Goal: Task Accomplishment & Management: Manage account settings

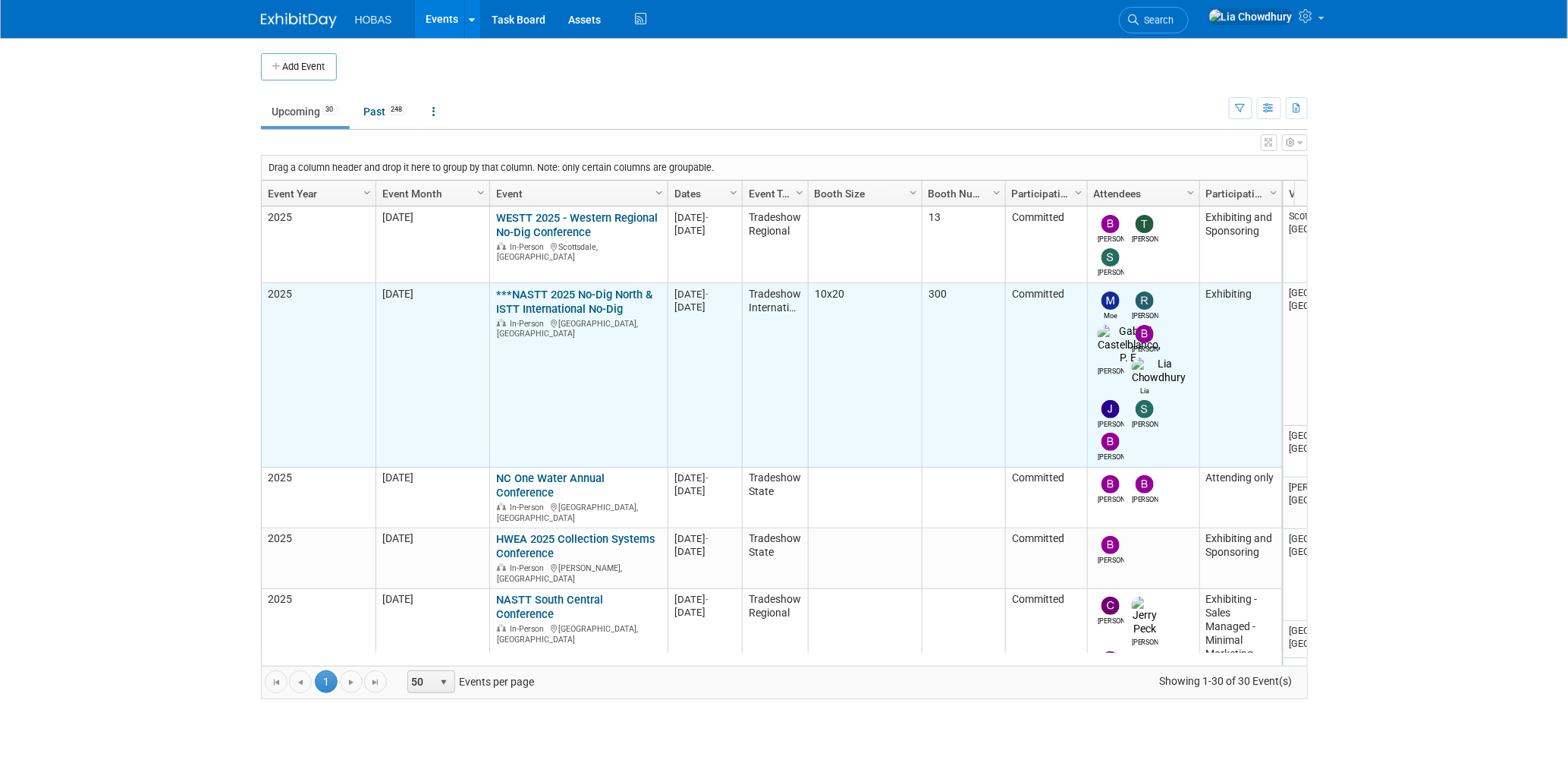
click at [542, 299] on link "***NASTT 2025 No-Dig North & ISTT International No-Dig" at bounding box center [574, 302] width 156 height 28
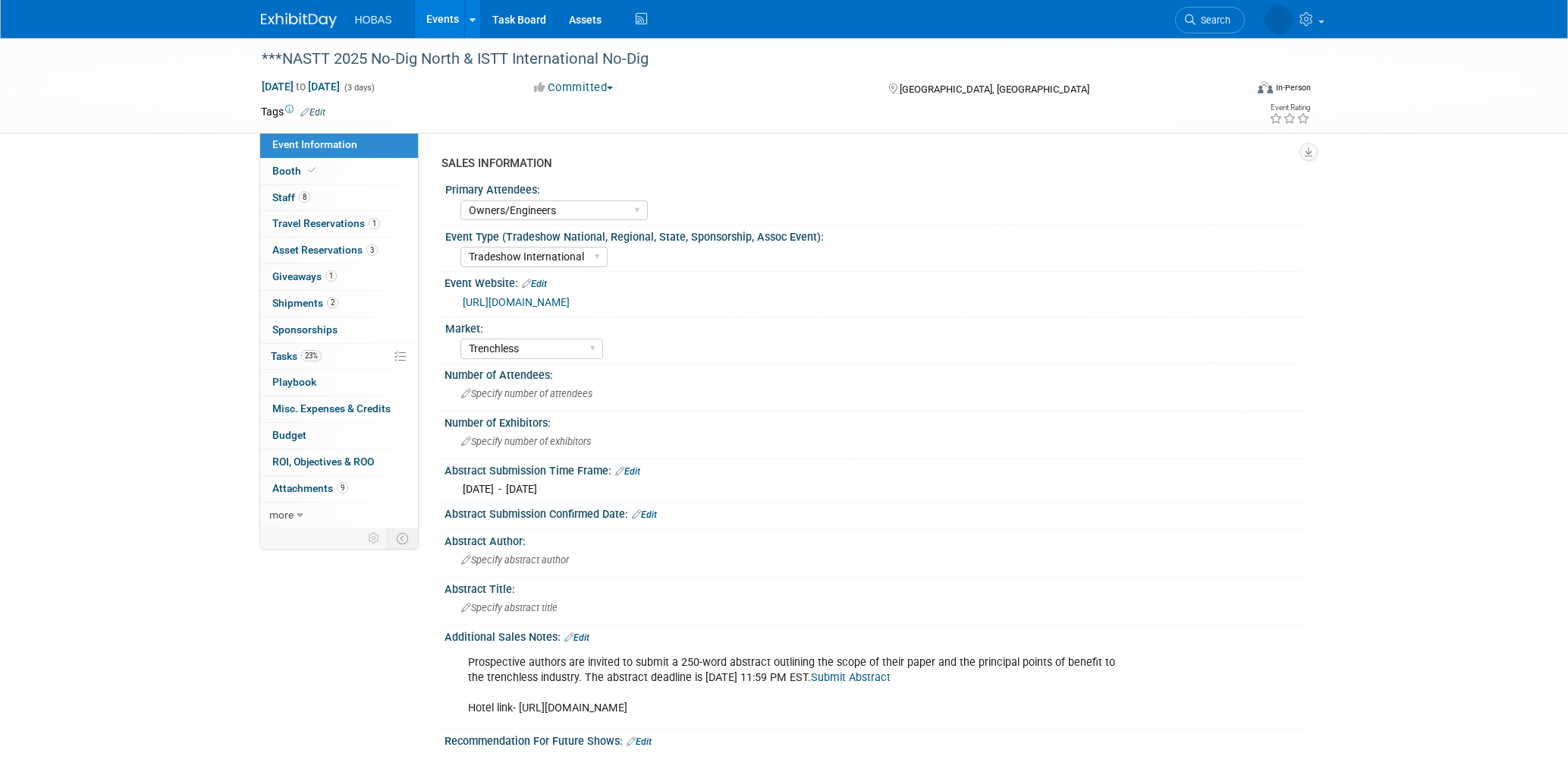
select select "Owners/Engineers"
select select "Tradeshow International"
select select "Trenchless"
select select "Exhibiting"
click at [287, 174] on span "Booth" at bounding box center [296, 171] width 46 height 12
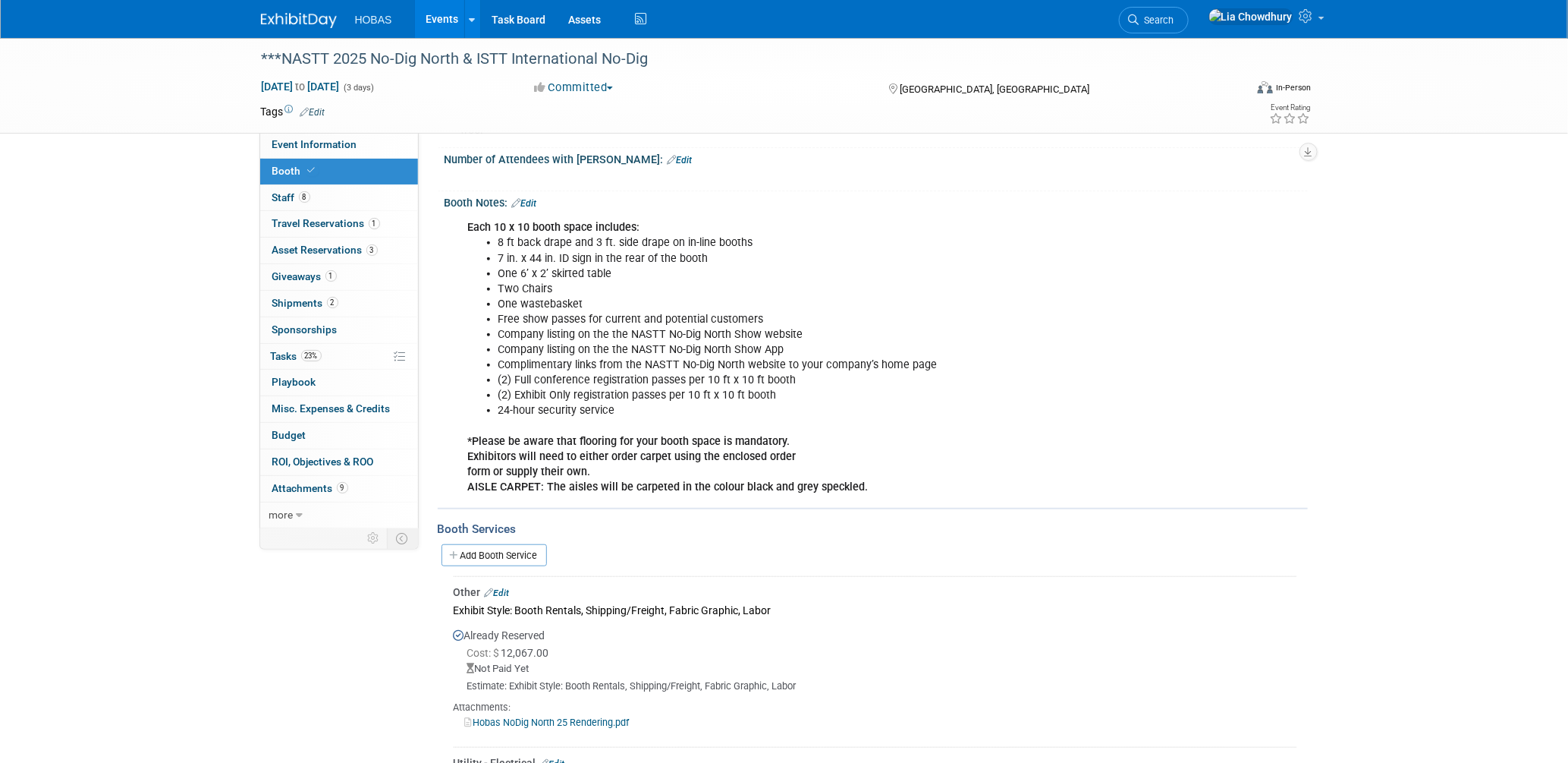
scroll to position [674, 0]
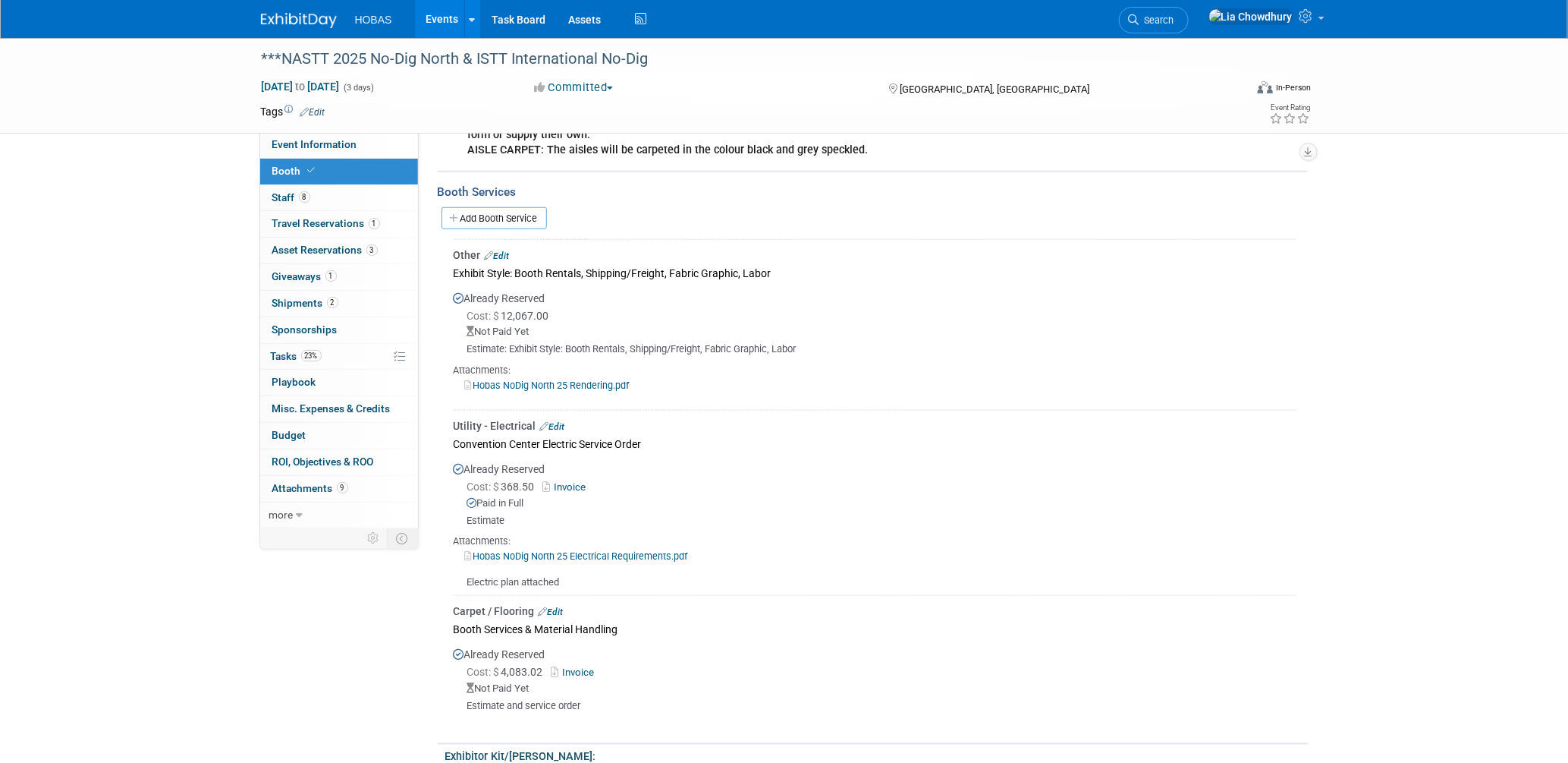
click at [582, 666] on link "Invoice" at bounding box center [576, 672] width 50 height 12
click at [561, 607] on link "Edit" at bounding box center [551, 612] width 25 height 11
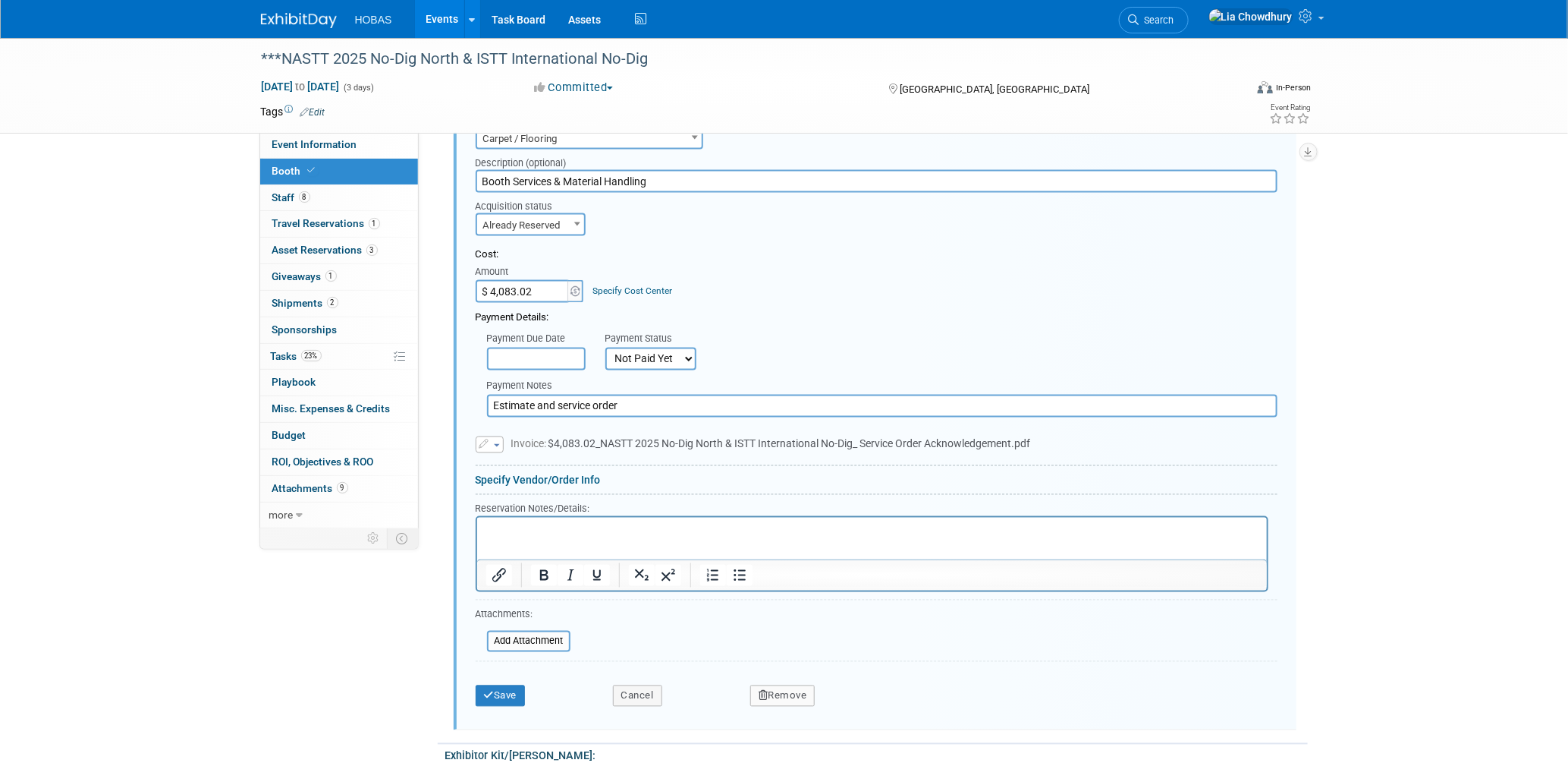
scroll to position [1085, 0]
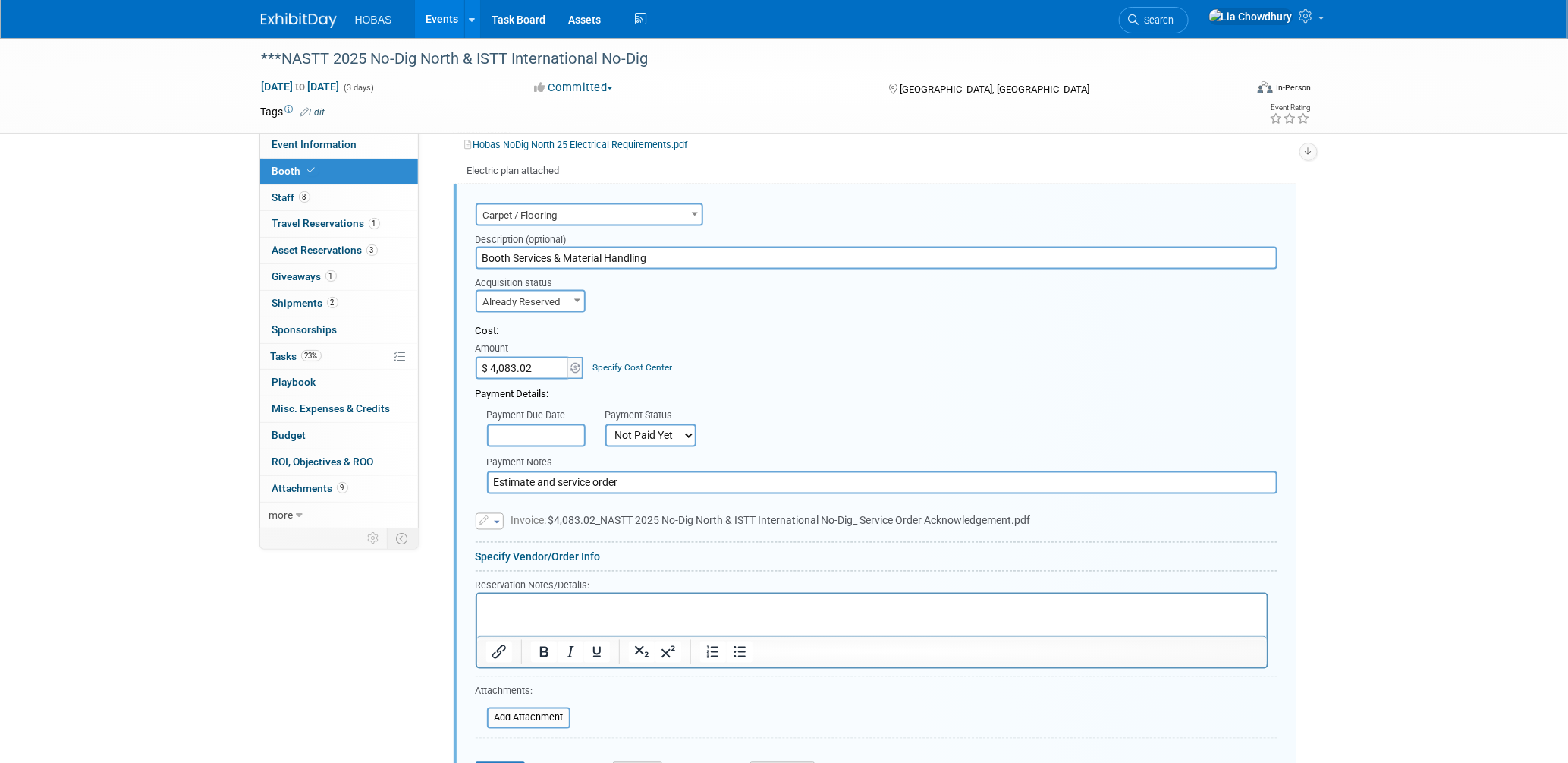
click at [651, 425] on select "Not Paid Yet Partially Paid Paid in Full" at bounding box center [651, 436] width 91 height 23
select select "1"
click at [606, 425] on select "Not Paid Yet Partially Paid Paid in Full" at bounding box center [651, 436] width 91 height 23
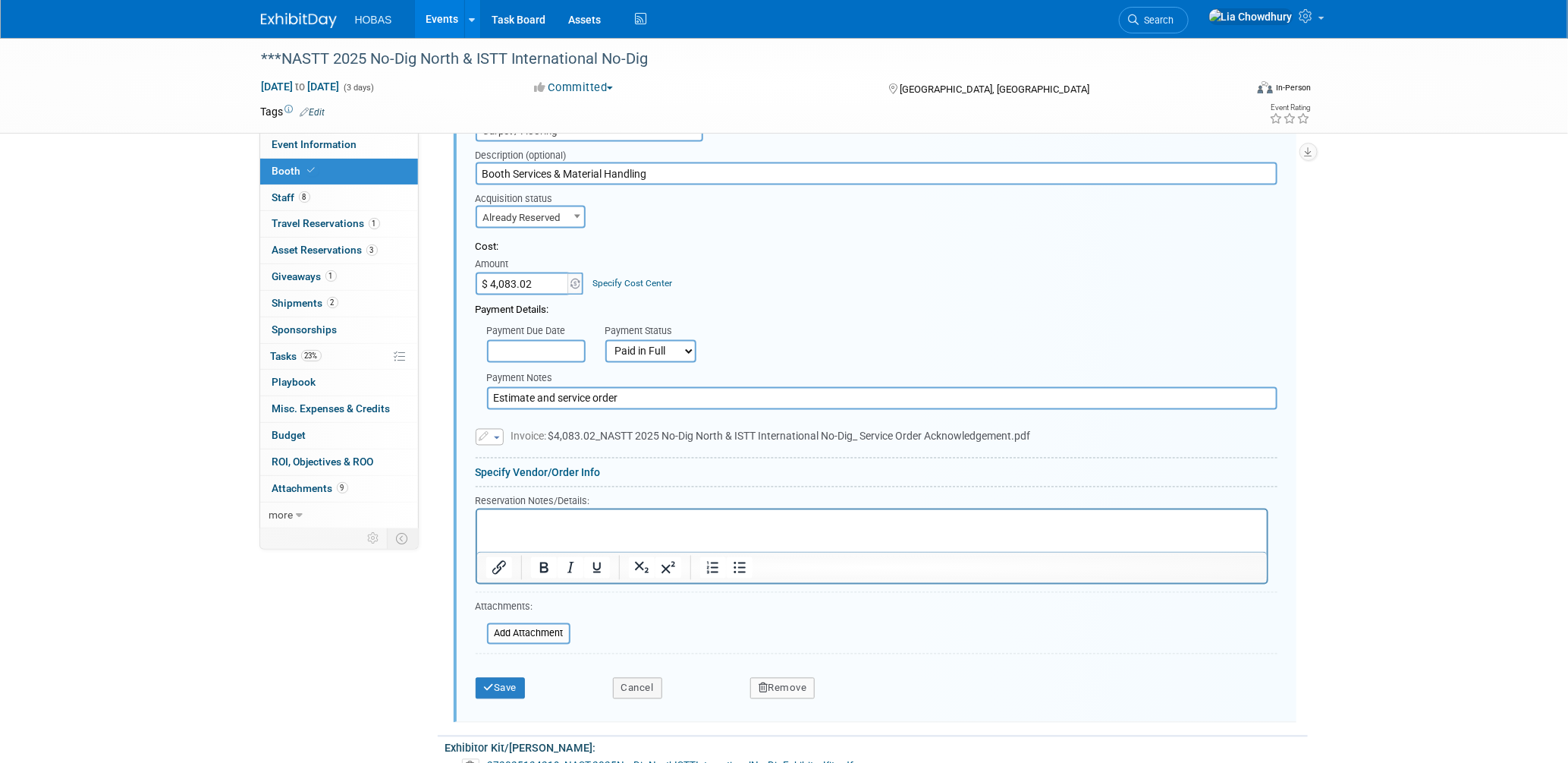
click at [487, 433] on icon "button" at bounding box center [486, 437] width 12 height 10
click at [511, 449] on link "Replace with a new file" at bounding box center [552, 460] width 152 height 21
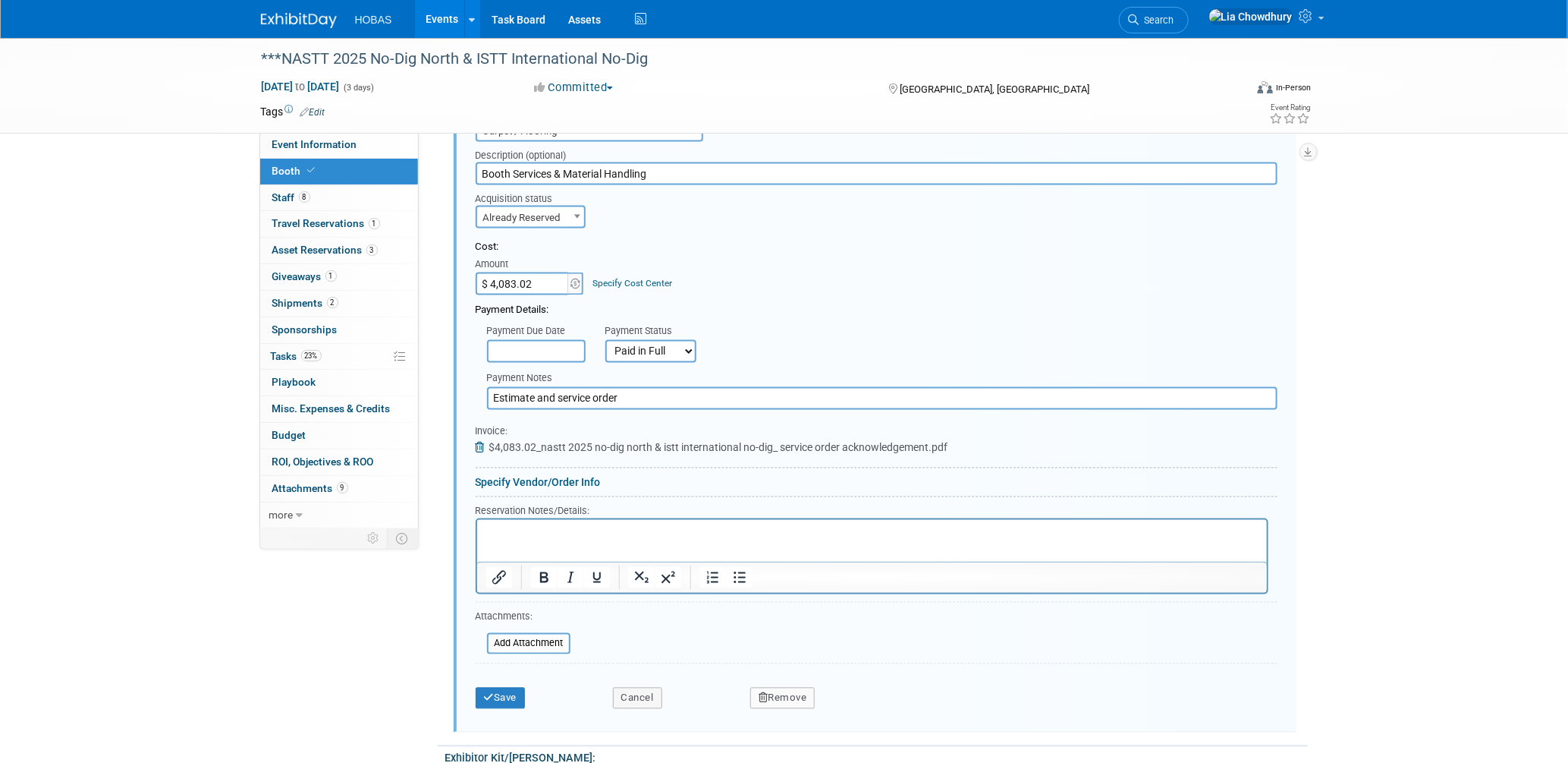
click at [518, 441] on span "$4,083.02_nastt 2025 no-dig north & istt international no-dig_ service order ac…" at bounding box center [718, 448] width 459 height 12
click at [599, 441] on span "$4,083.02_nastt 2025 no-dig north & istt international no-dig_ service order ac…" at bounding box center [718, 448] width 459 height 12
click at [590, 441] on span "$4,083.02_nastt 2025 no-dig north & istt international no-dig_ service order ac…" at bounding box center [718, 448] width 459 height 12
click at [481, 442] on icon at bounding box center [482, 448] width 13 height 11
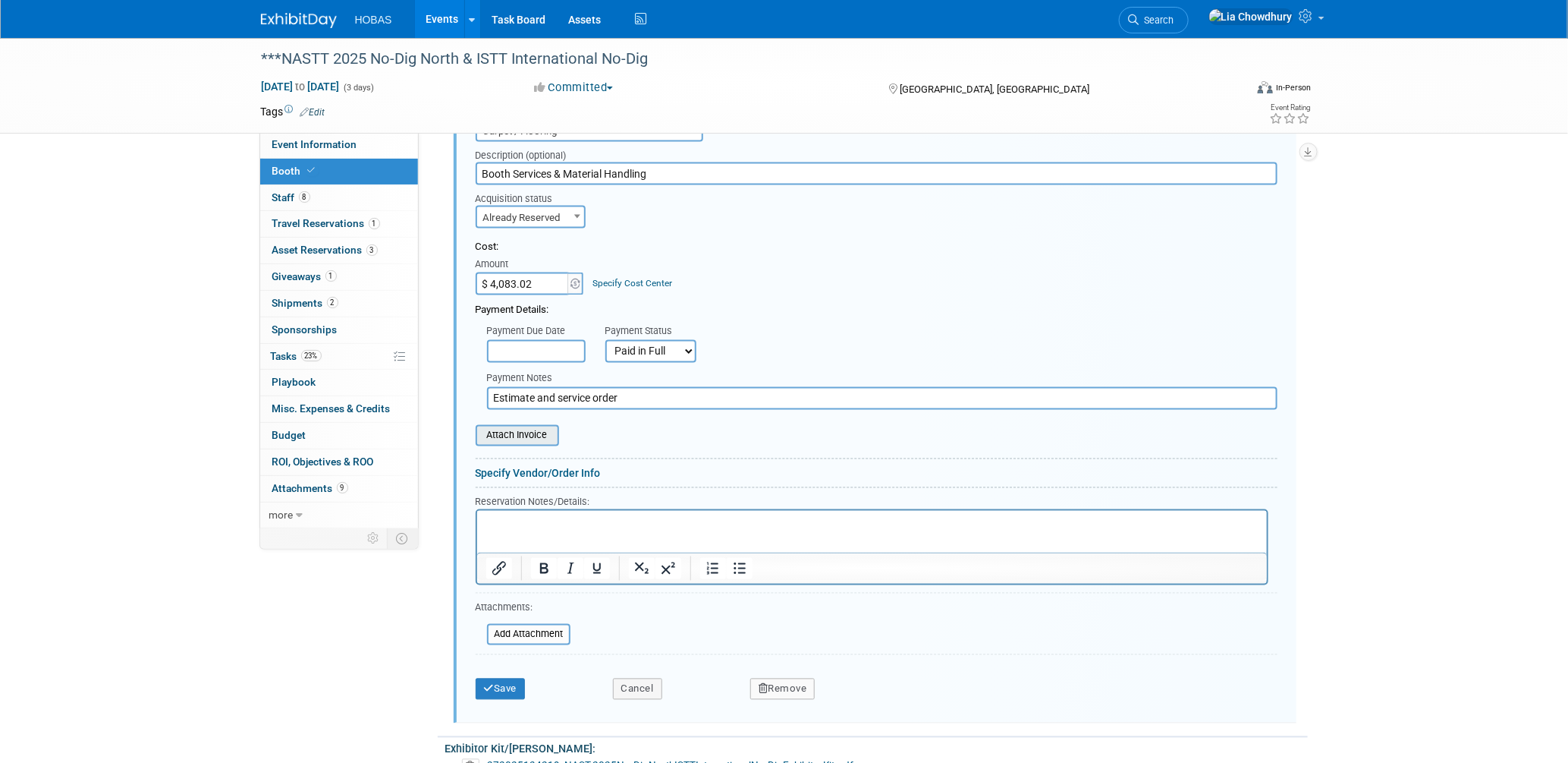
click at [527, 426] on input "file" at bounding box center [467, 435] width 180 height 19
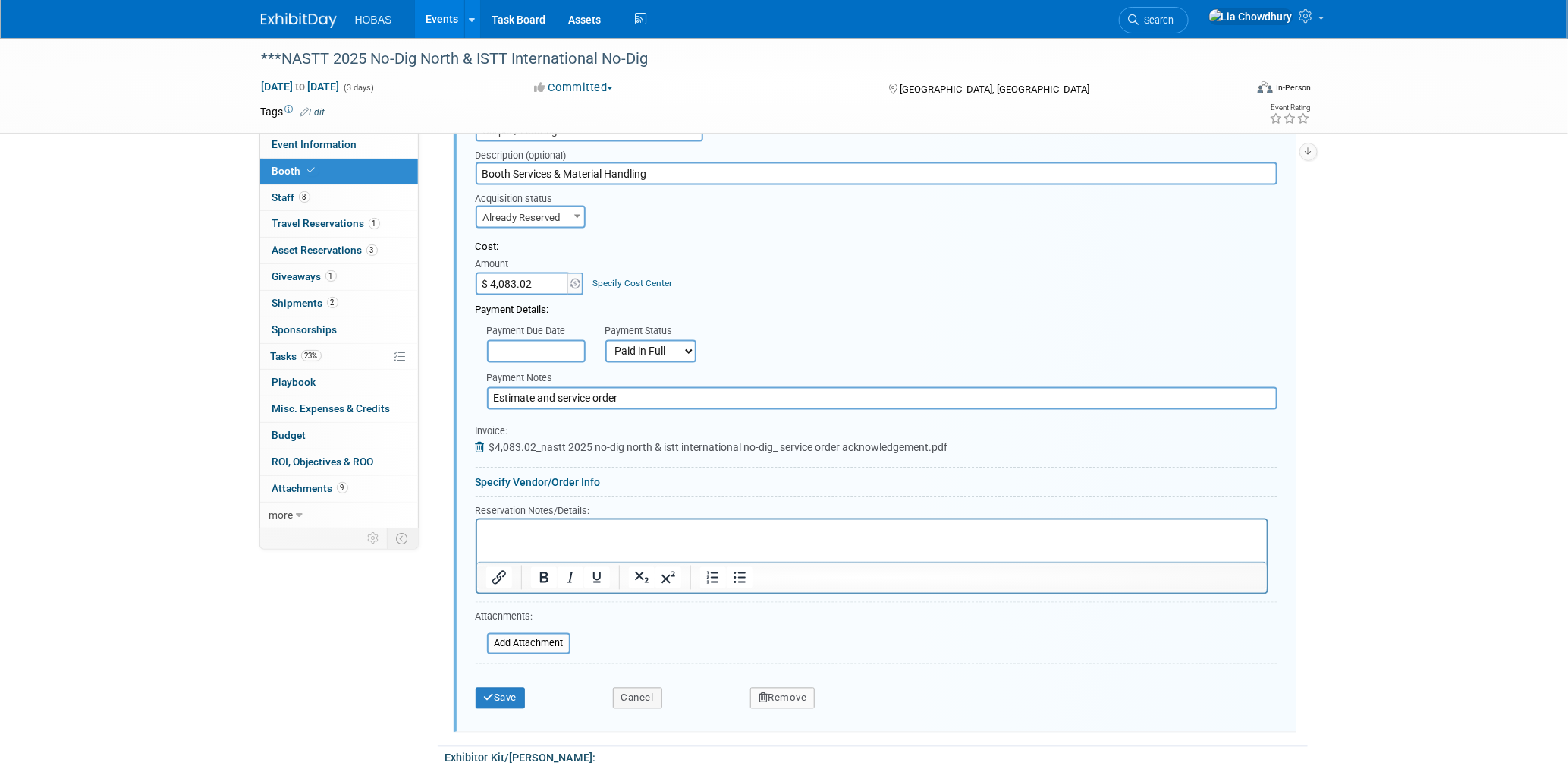
click at [586, 441] on span "$4,083.02_nastt 2025 no-dig north & istt international no-dig_ service order ac…" at bounding box center [718, 448] width 459 height 12
click at [587, 441] on span "$4,083.02_nastt 2025 no-dig north & istt international no-dig_ service order ac…" at bounding box center [718, 448] width 459 height 12
click at [521, 687] on button "Save" at bounding box center [501, 698] width 50 height 21
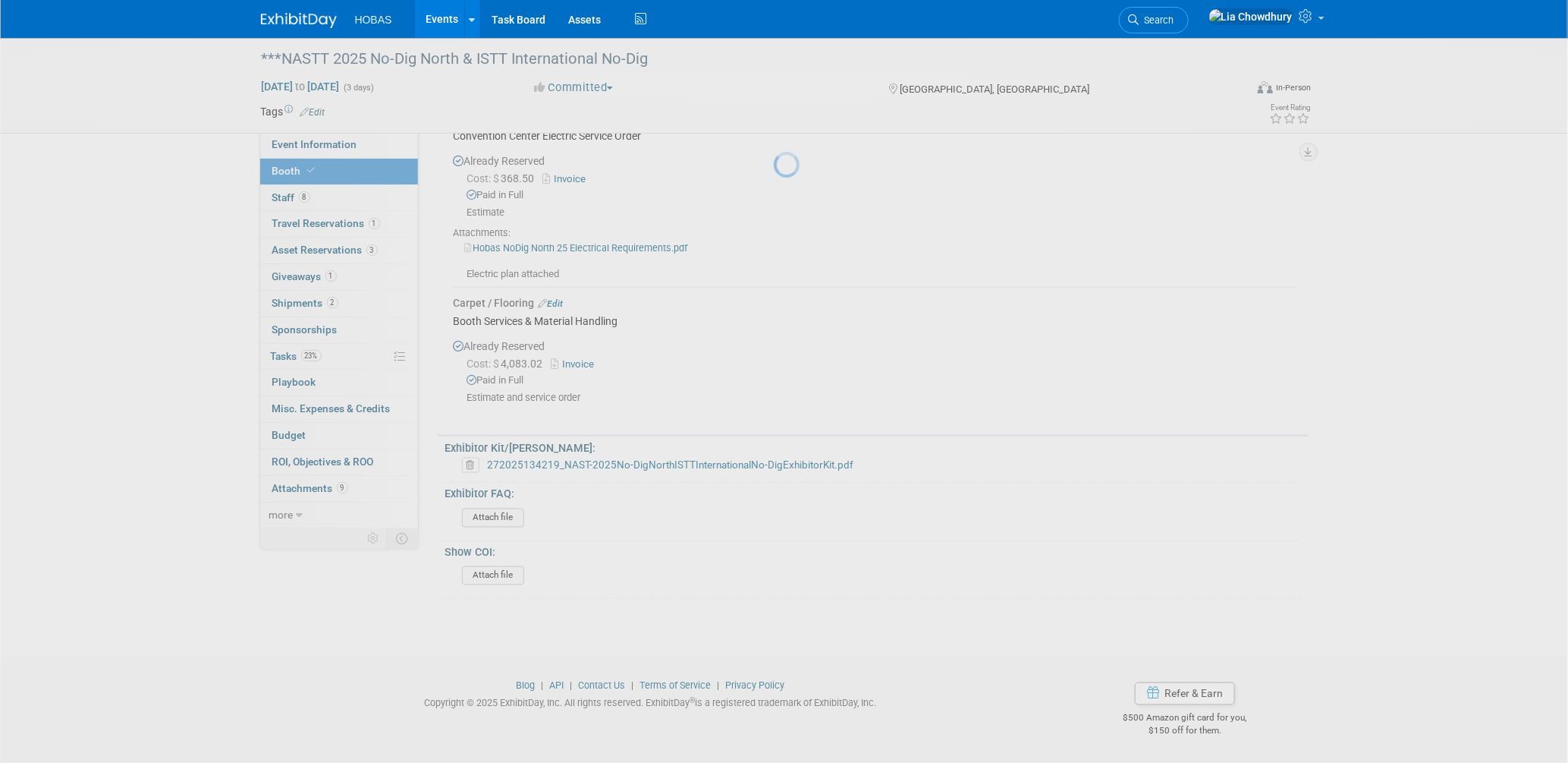
scroll to position [966, 0]
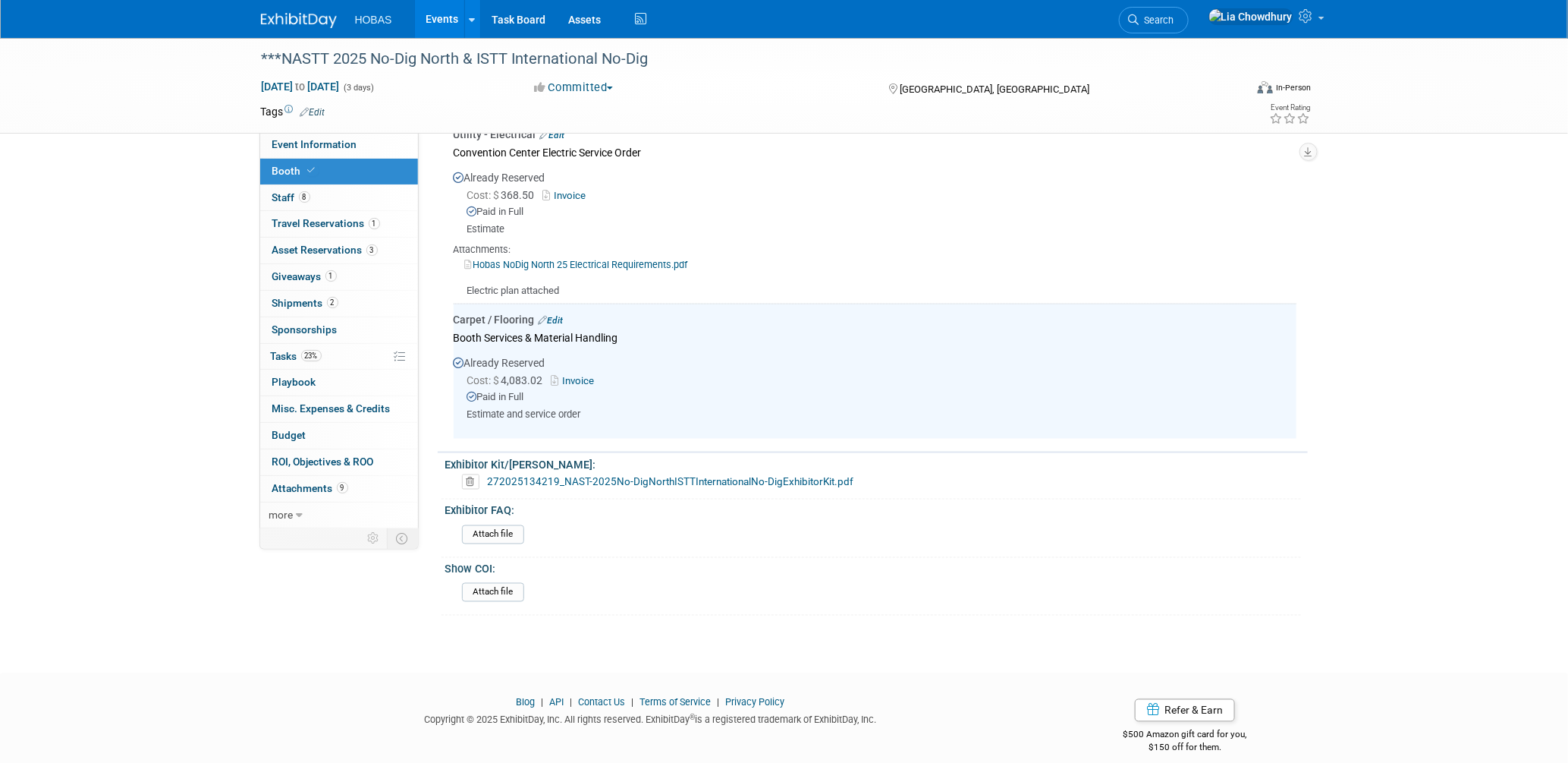
click at [568, 375] on link "Invoice" at bounding box center [576, 380] width 50 height 12
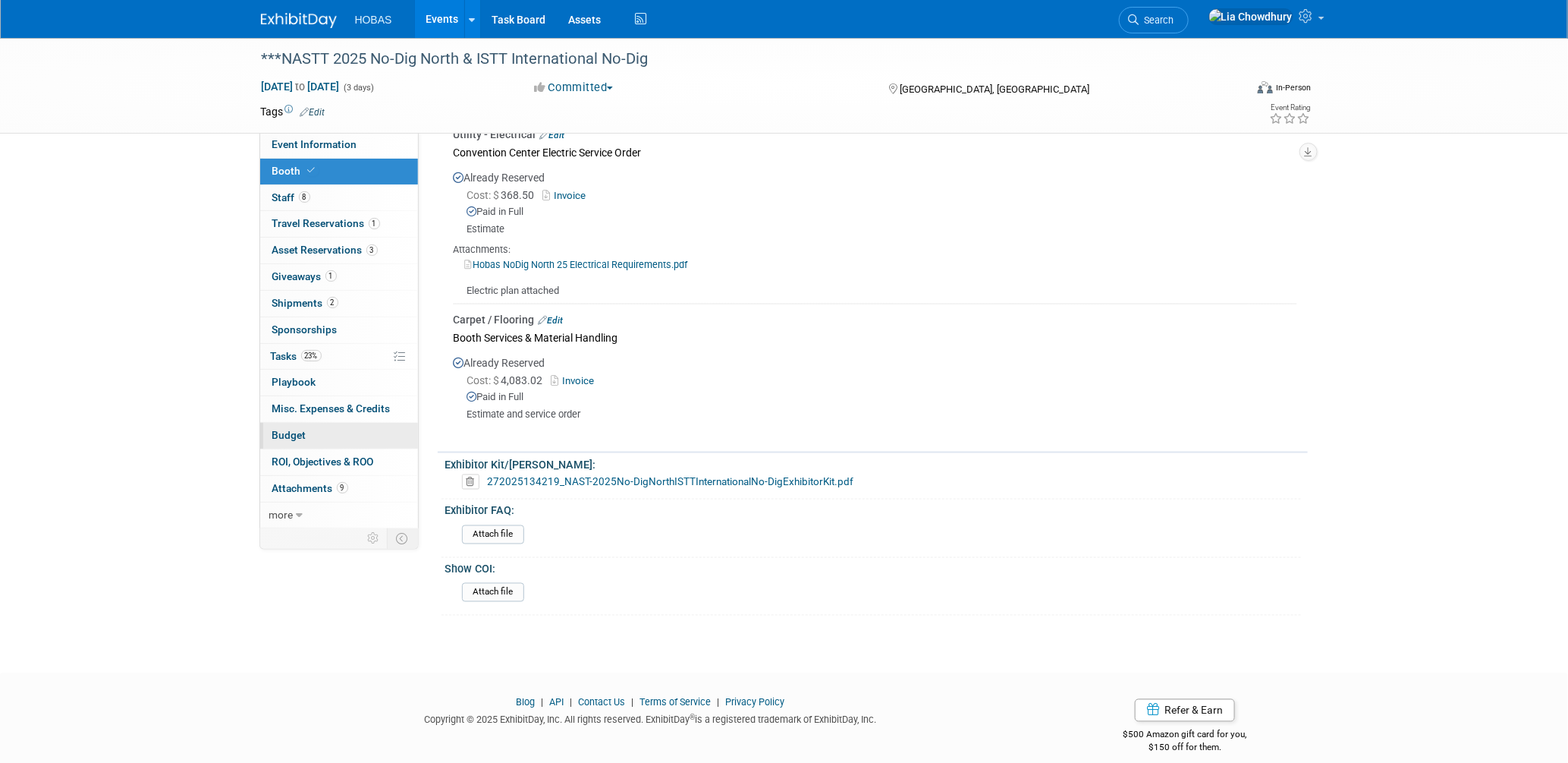
click at [295, 434] on span "Budget" at bounding box center [289, 435] width 34 height 12
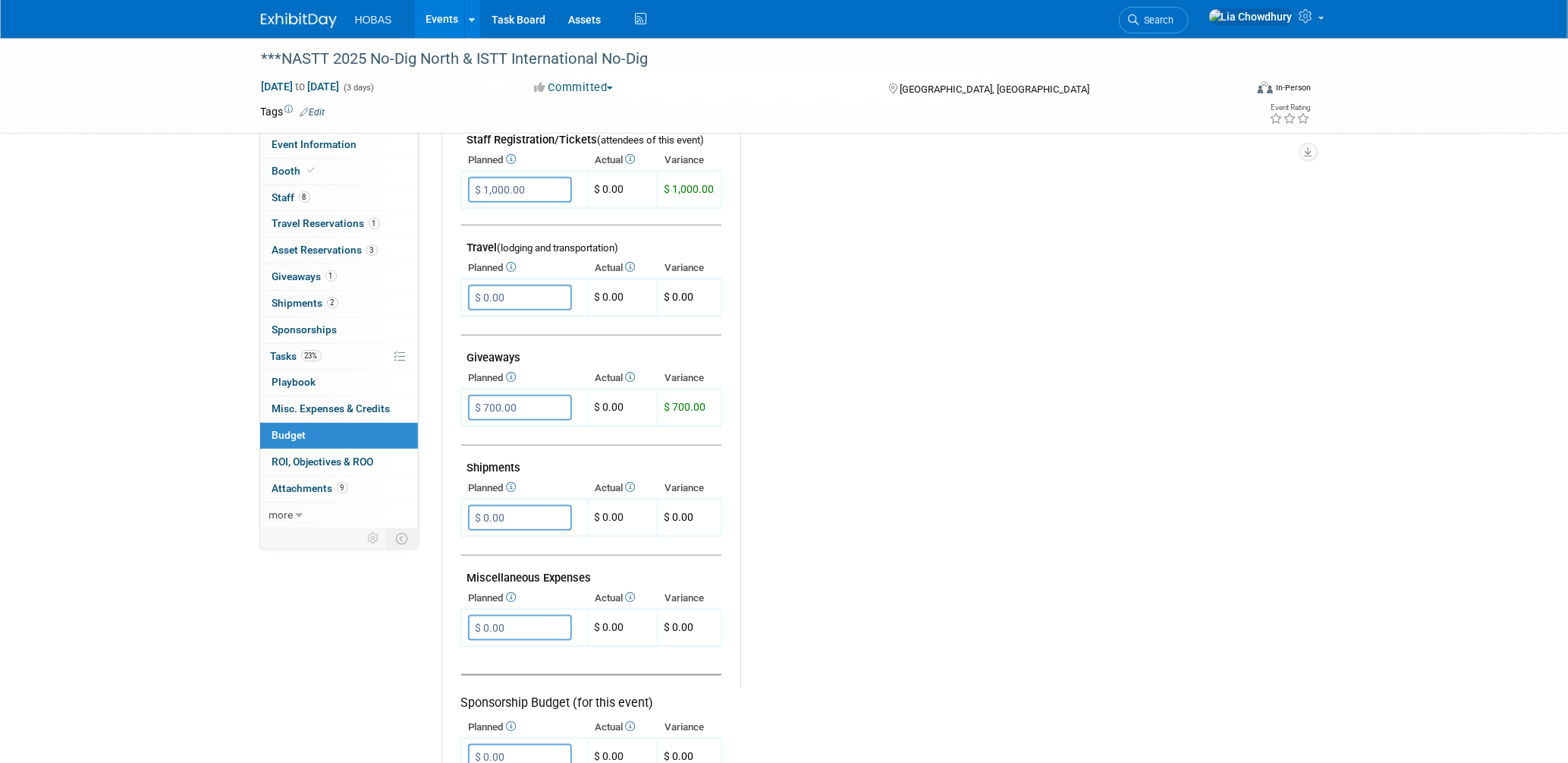
scroll to position [674, 0]
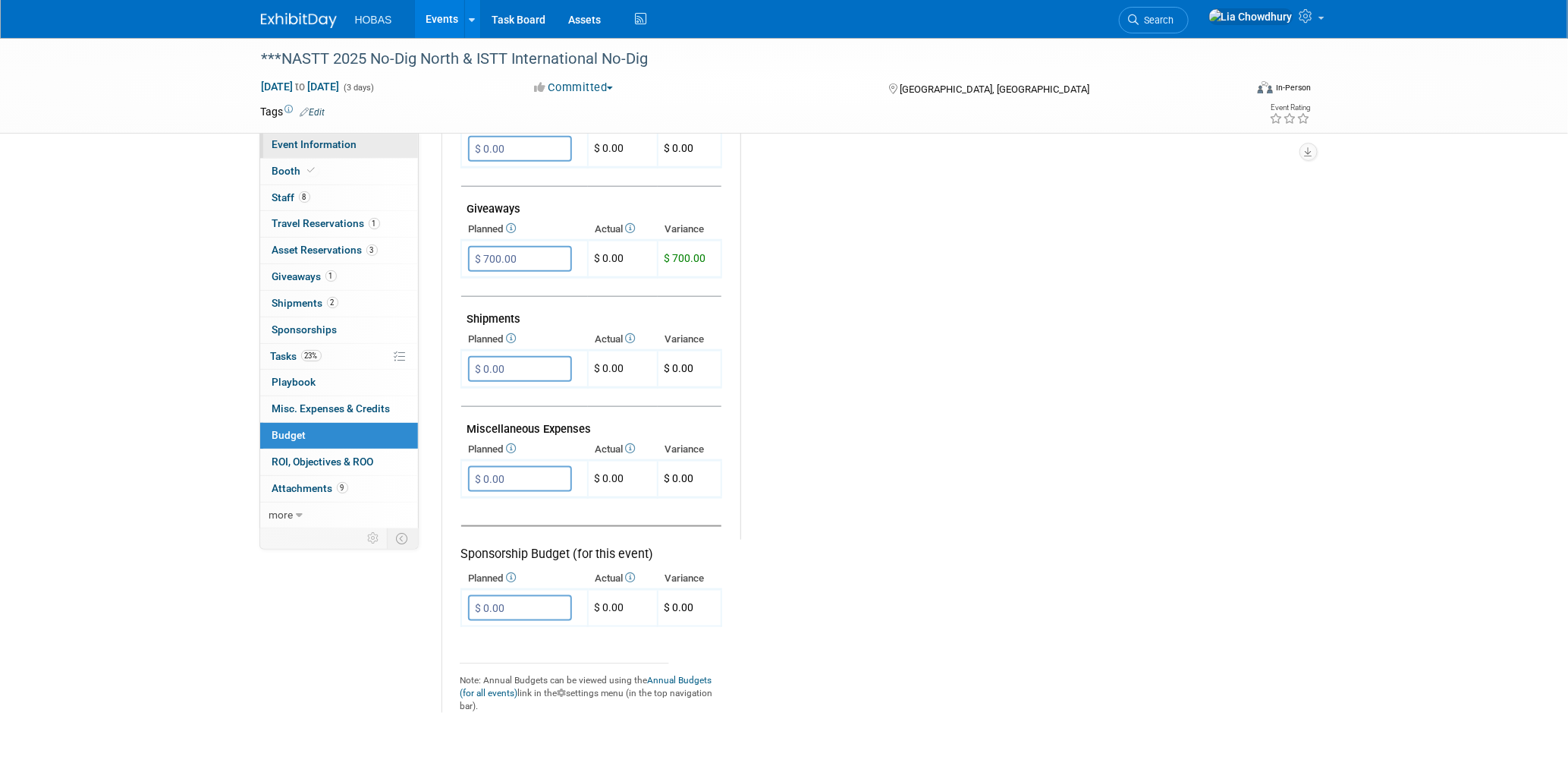
click at [310, 146] on span "Event Information" at bounding box center [315, 145] width 85 height 12
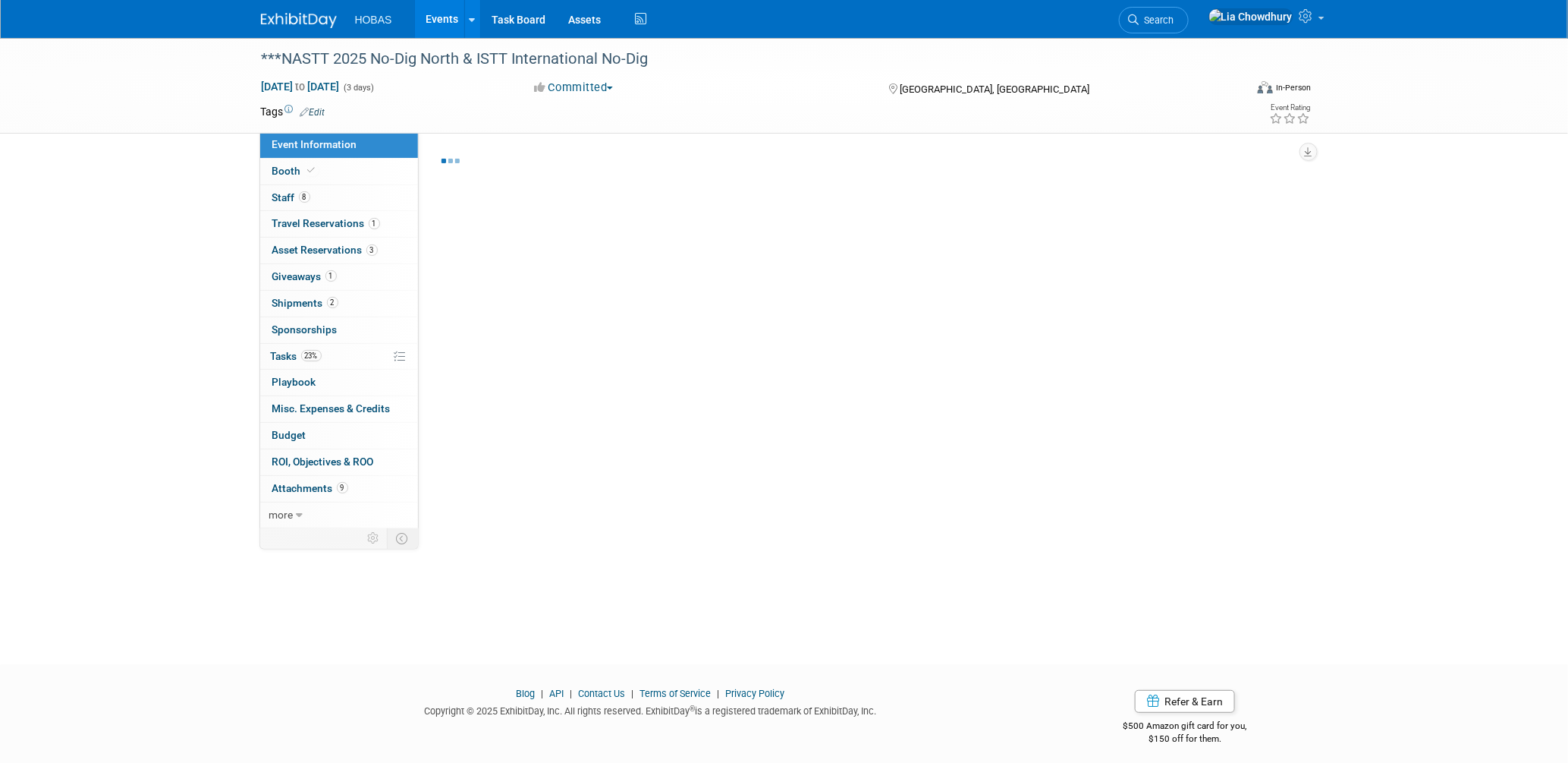
select select "Owners/Engineers"
select select "Tradeshow International"
select select "Trenchless"
select select "Exhibiting"
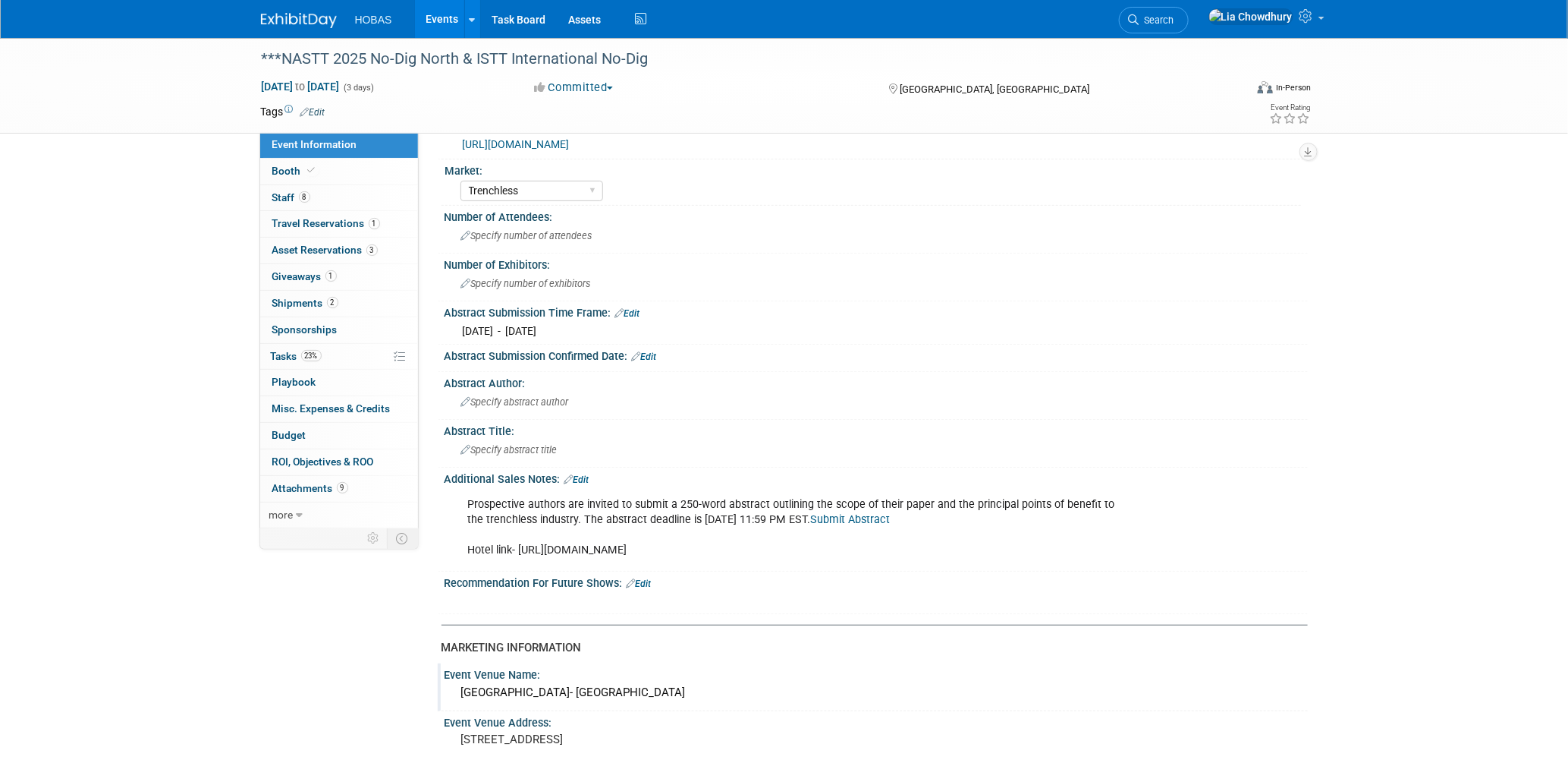
scroll to position [337, 0]
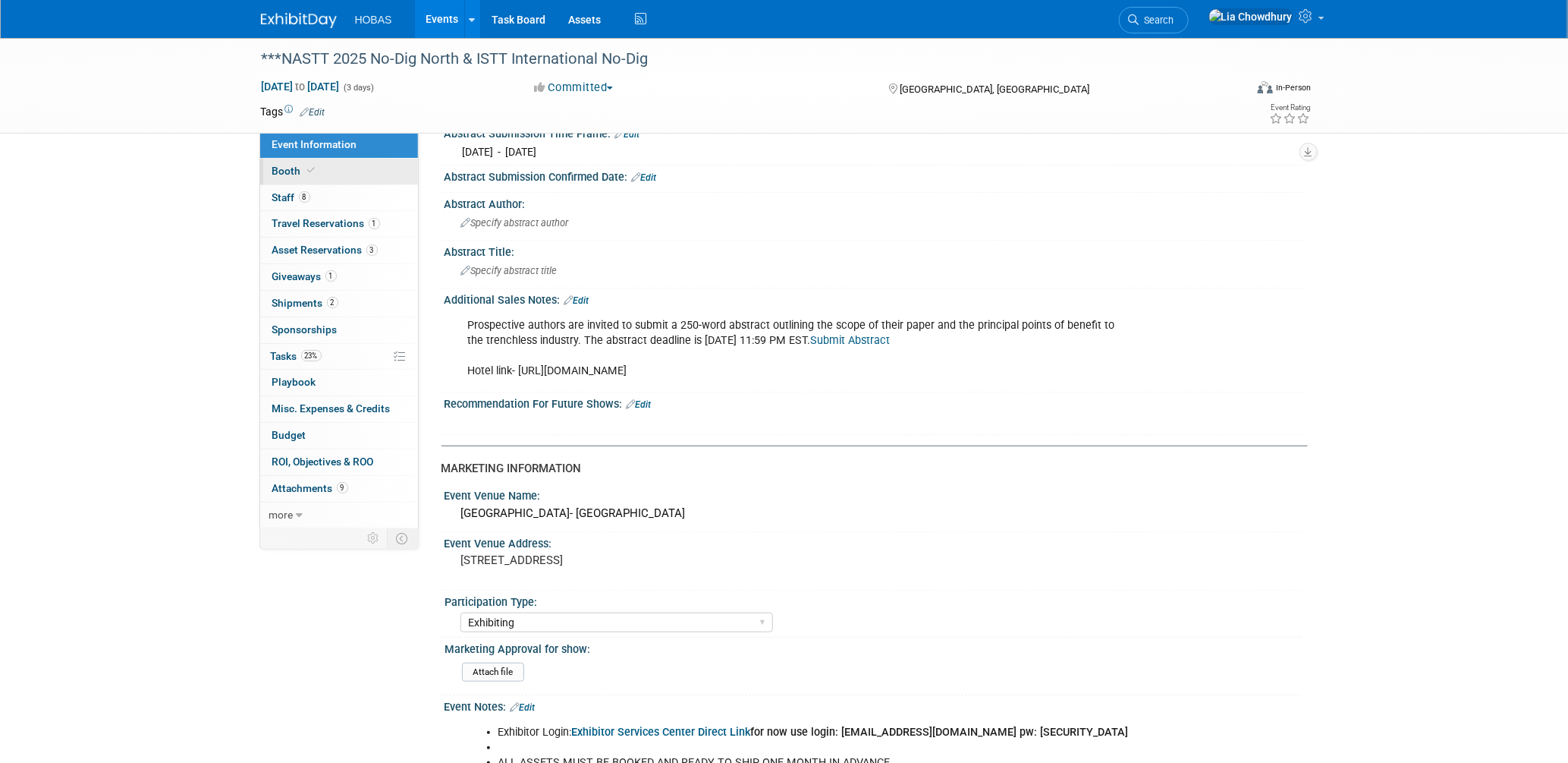
click at [279, 166] on span "Booth" at bounding box center [296, 171] width 46 height 12
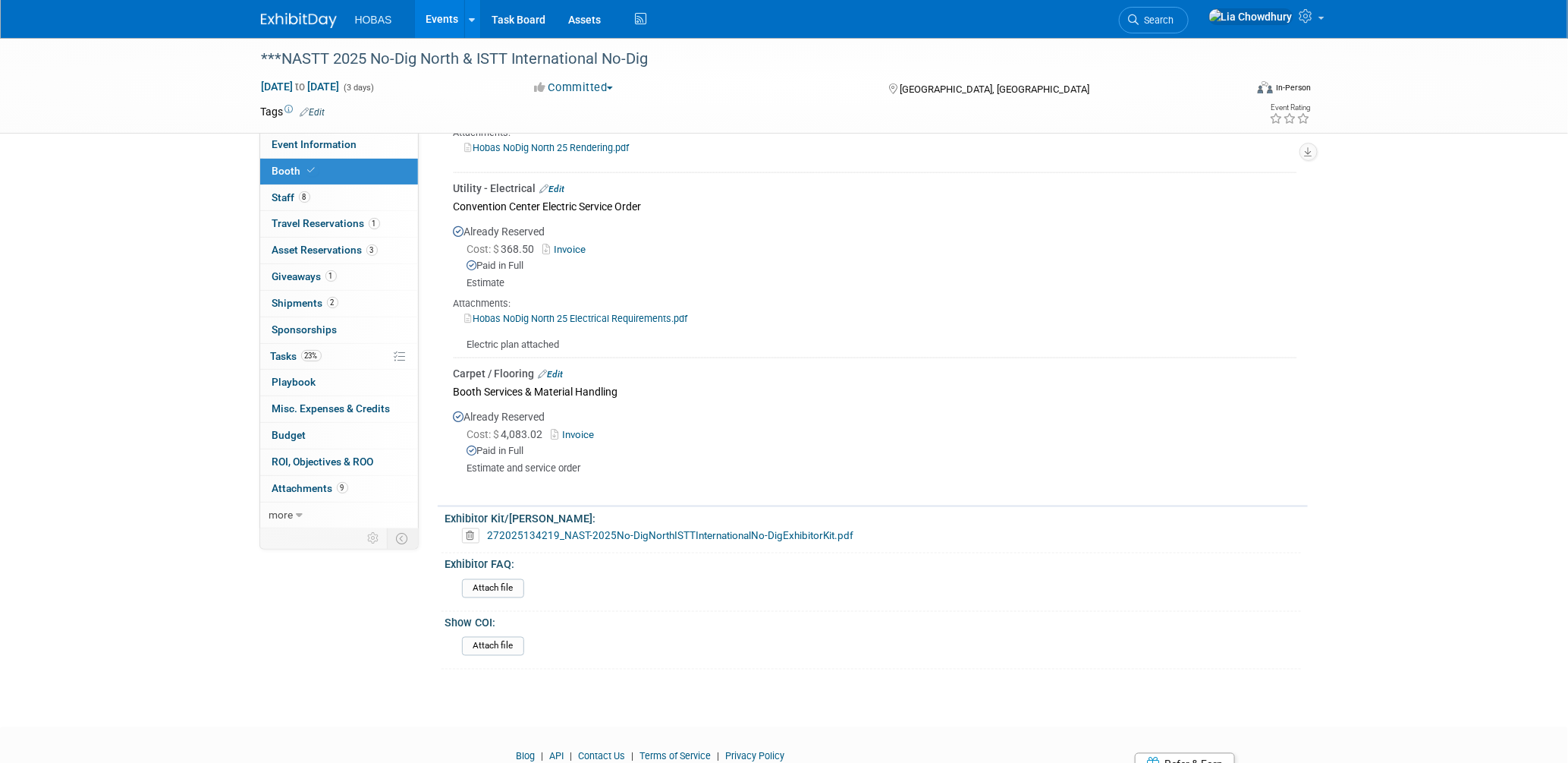
scroll to position [927, 0]
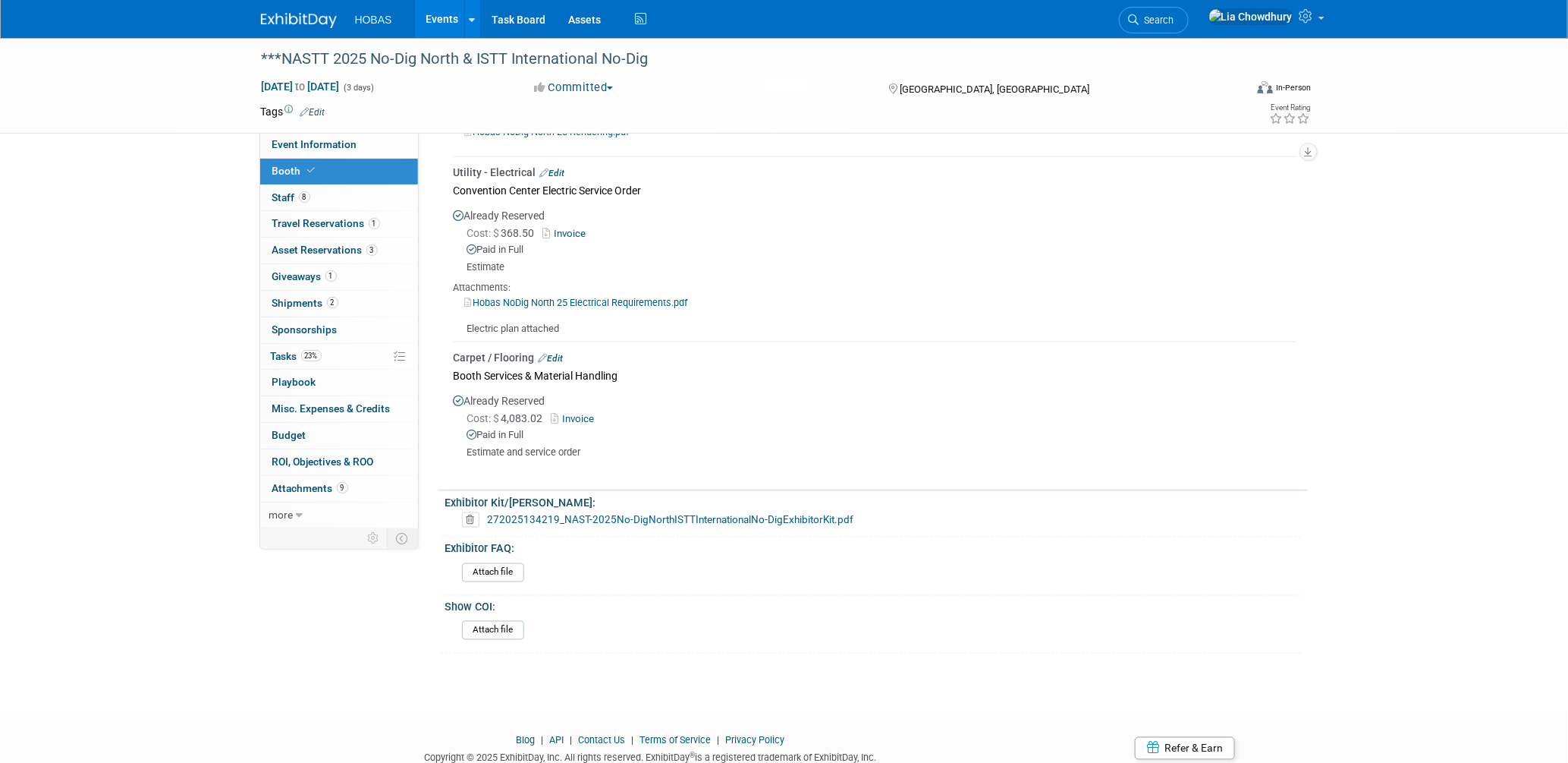
click at [612, 513] on link "272025134219_NAST-2025No-DigNorthISTTInternationalNo-DigExhibitorKit.pdf" at bounding box center [670, 520] width 367 height 12
click at [289, 147] on span "Event Information" at bounding box center [315, 145] width 85 height 12
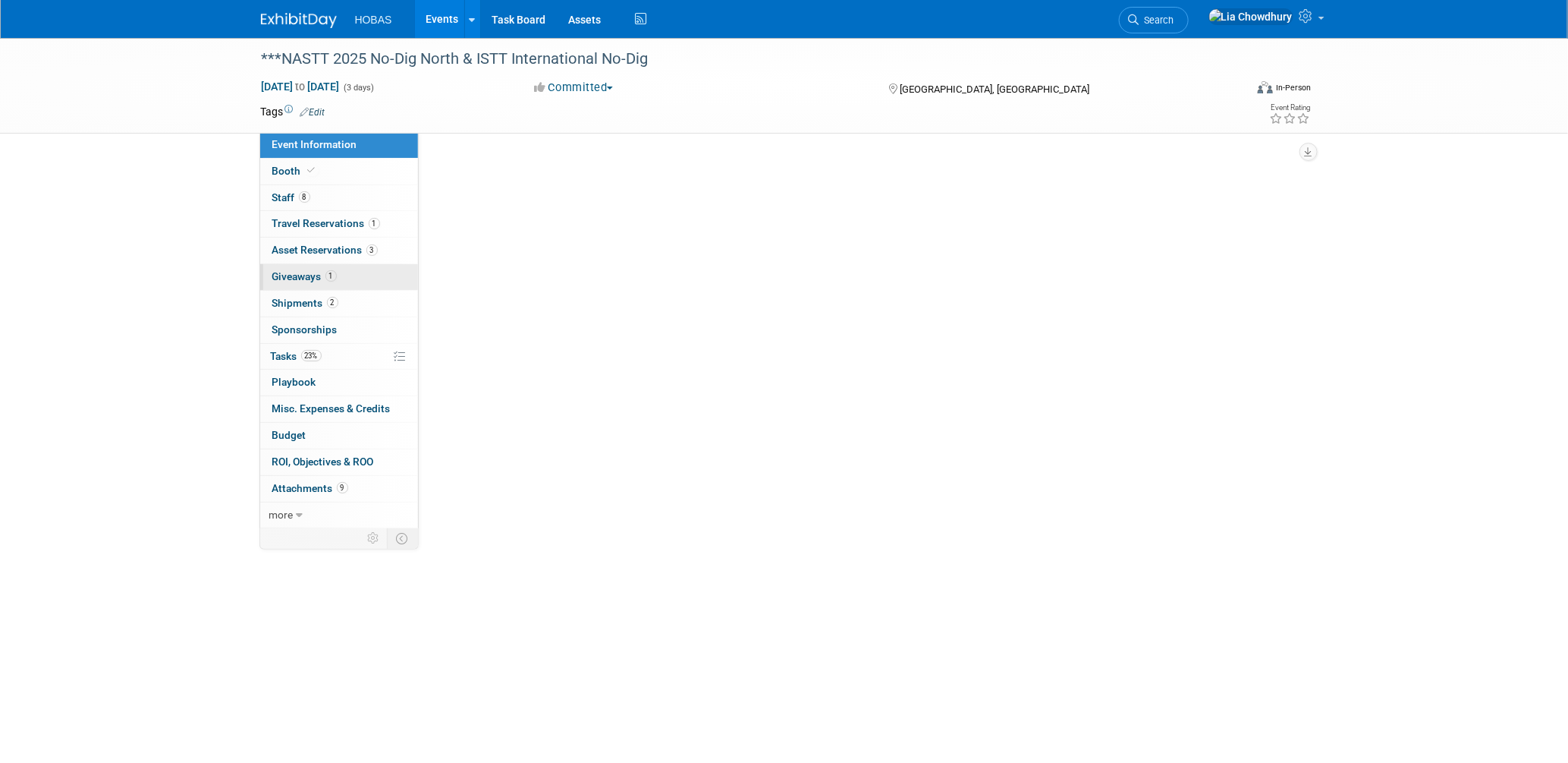
select select "Owners/Engineers"
select select "Tradeshow International"
select select "Trenchless"
select select "Exhibiting"
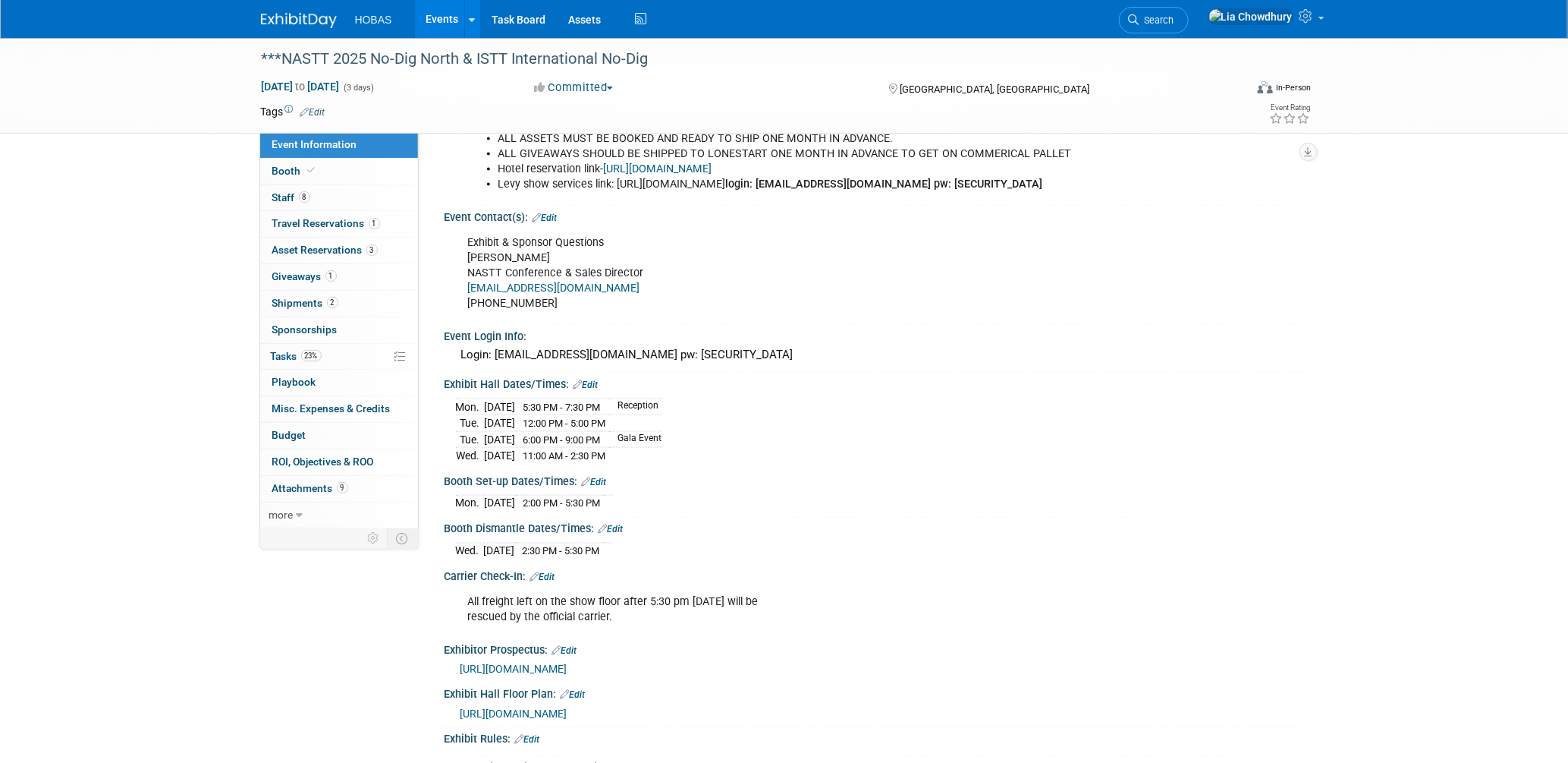
scroll to position [1012, 0]
